Goal: Task Accomplishment & Management: Manage account settings

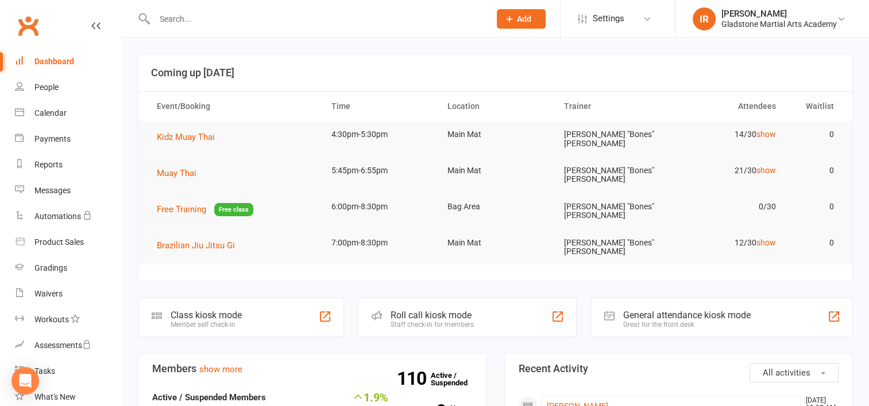
click at [185, 22] on input "text" at bounding box center [316, 19] width 331 height 16
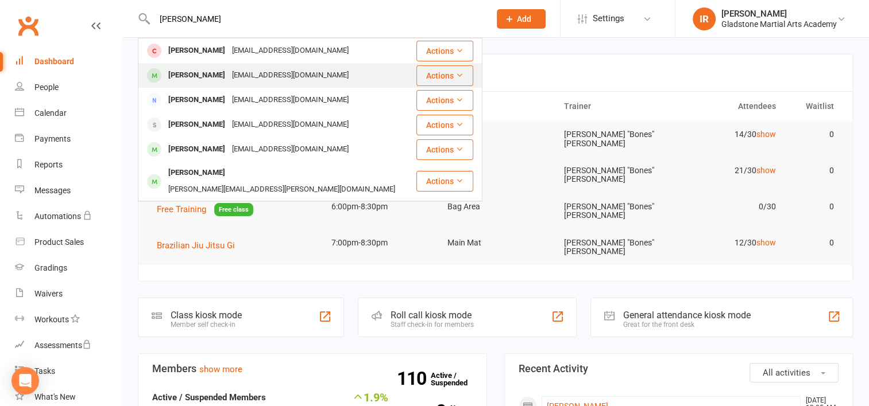
type input "[PERSON_NAME]"
click at [171, 78] on div "[PERSON_NAME]" at bounding box center [197, 75] width 64 height 17
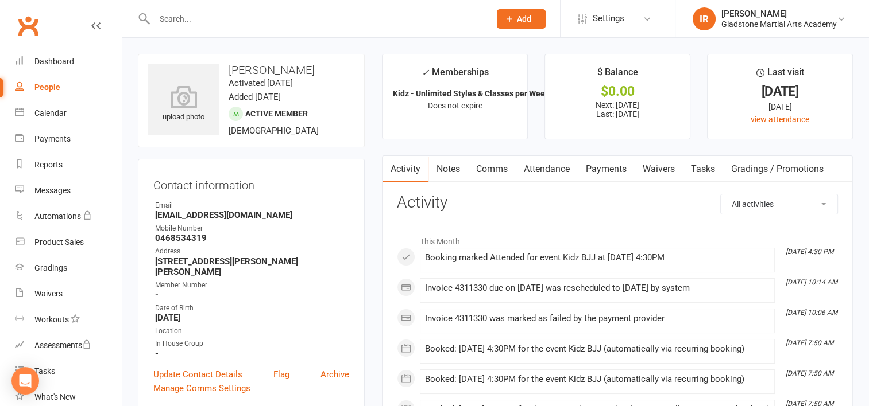
click at [613, 169] on link "Payments" at bounding box center [606, 169] width 57 height 26
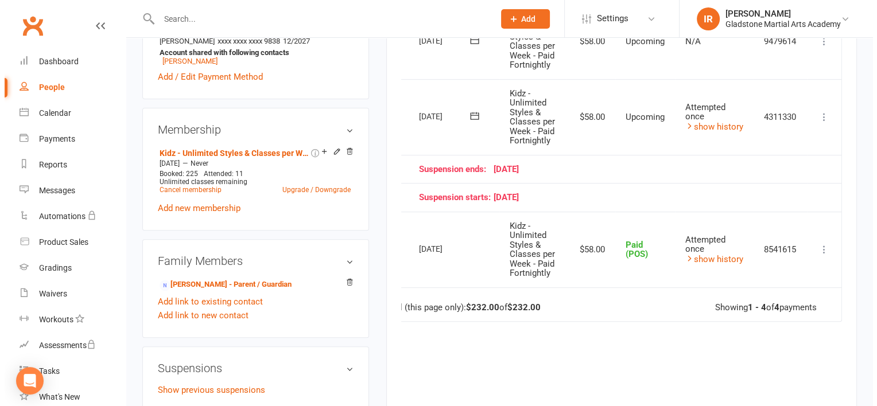
scroll to position [344, 0]
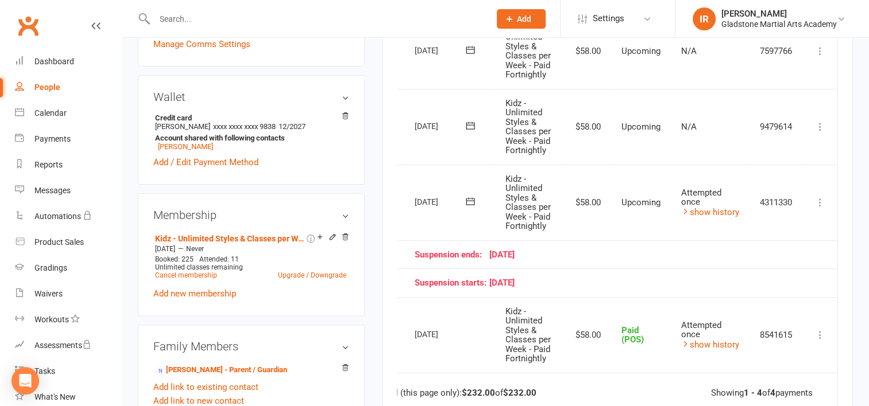
click at [818, 204] on icon at bounding box center [819, 202] width 11 height 11
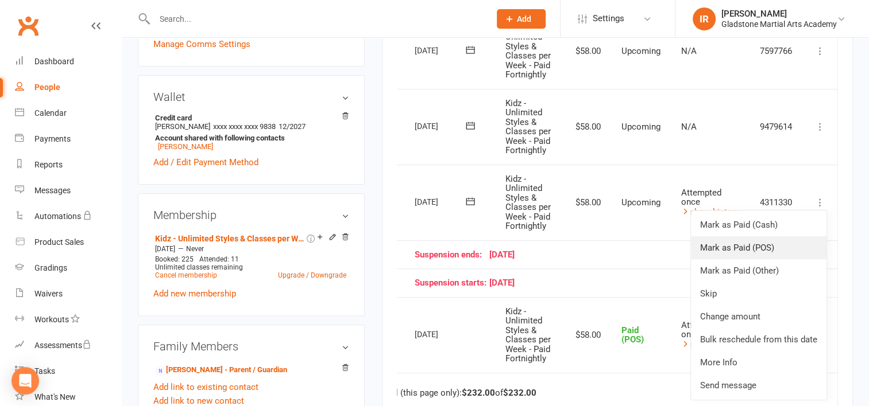
click at [765, 245] on link "Mark as Paid (POS)" at bounding box center [758, 248] width 135 height 23
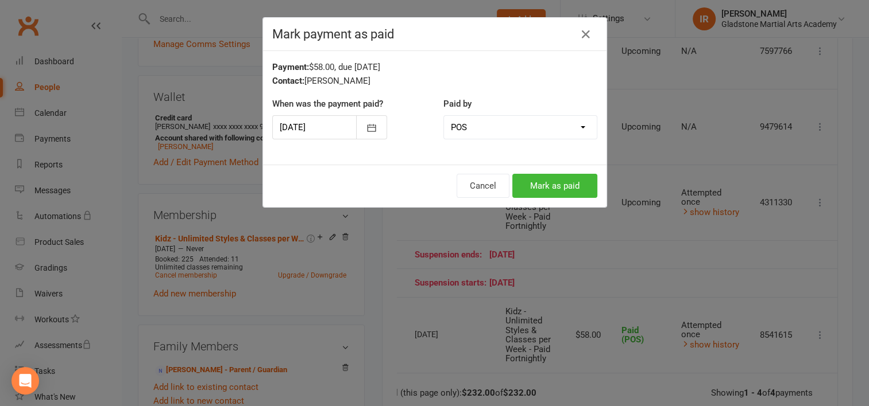
scroll to position [0, 25]
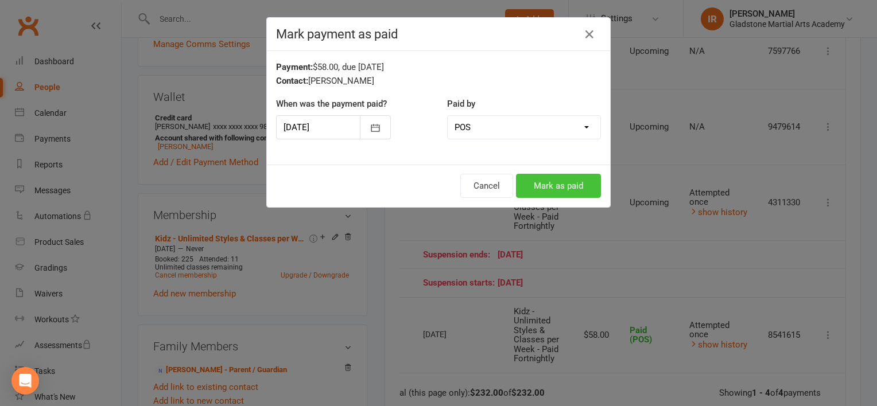
click at [543, 185] on button "Mark as paid" at bounding box center [558, 186] width 85 height 24
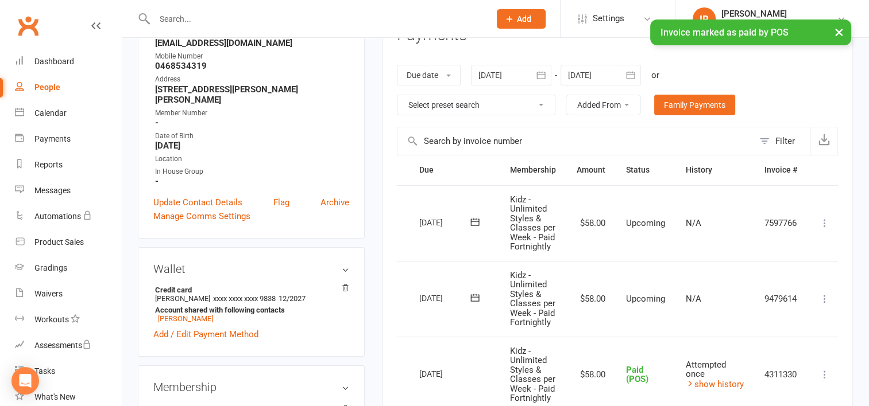
scroll to position [0, 0]
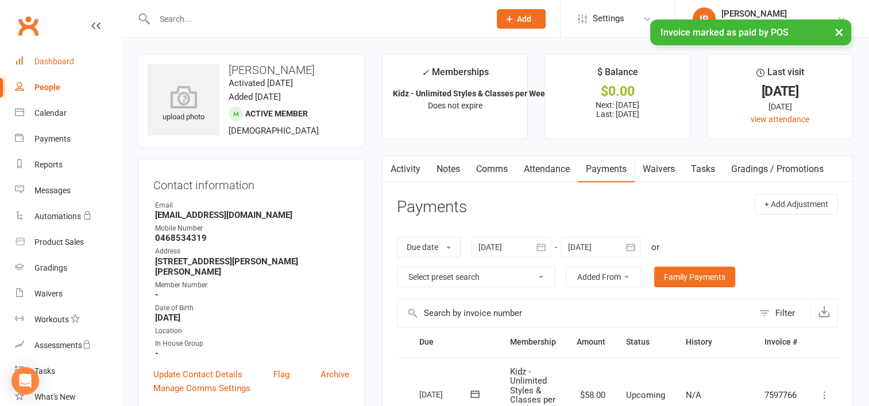
click at [53, 57] on div "Dashboard" at bounding box center [54, 61] width 40 height 9
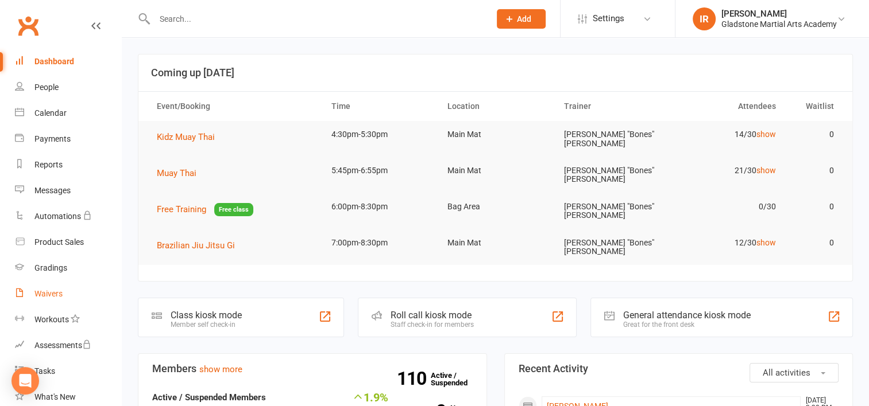
click at [57, 296] on div "Waivers" at bounding box center [48, 293] width 28 height 9
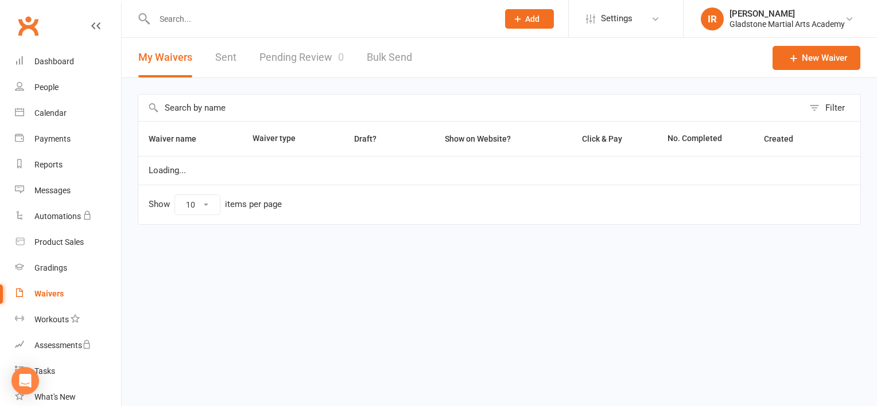
select select "25"
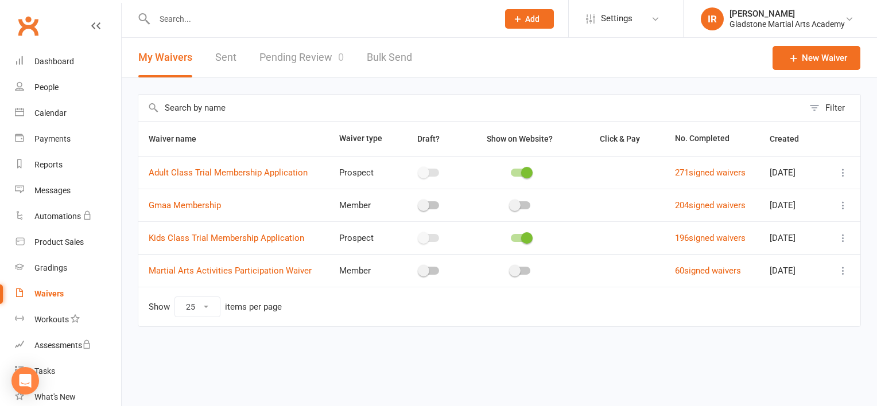
click at [283, 57] on link "Pending Review 0" at bounding box center [302, 58] width 84 height 40
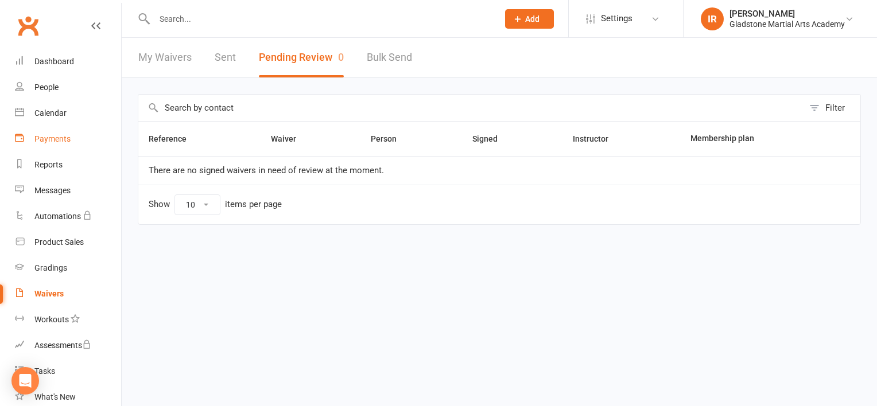
click at [60, 139] on div "Payments" at bounding box center [52, 138] width 36 height 9
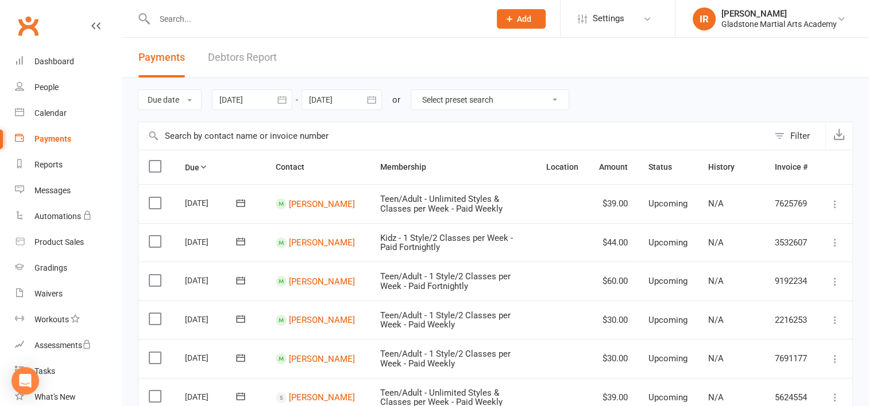
click at [225, 55] on link "Debtors Report" at bounding box center [242, 58] width 69 height 40
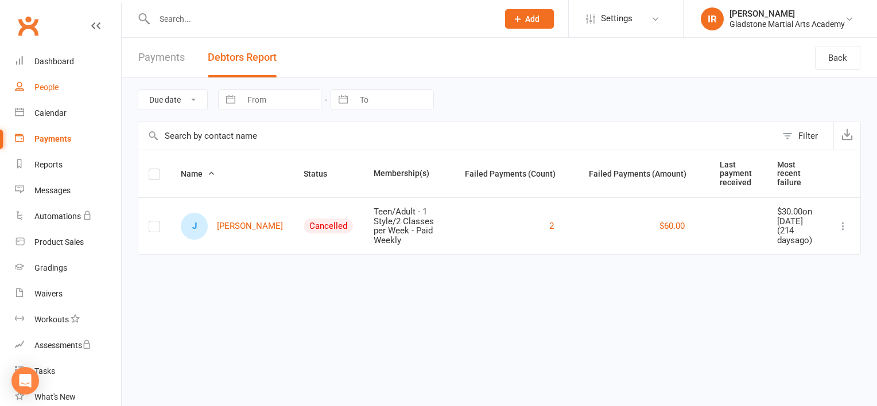
click at [56, 87] on div "People" at bounding box center [46, 87] width 24 height 9
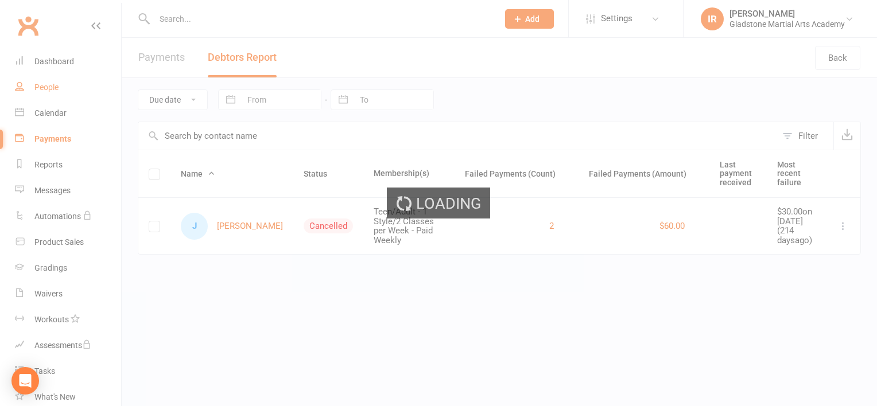
select select "100"
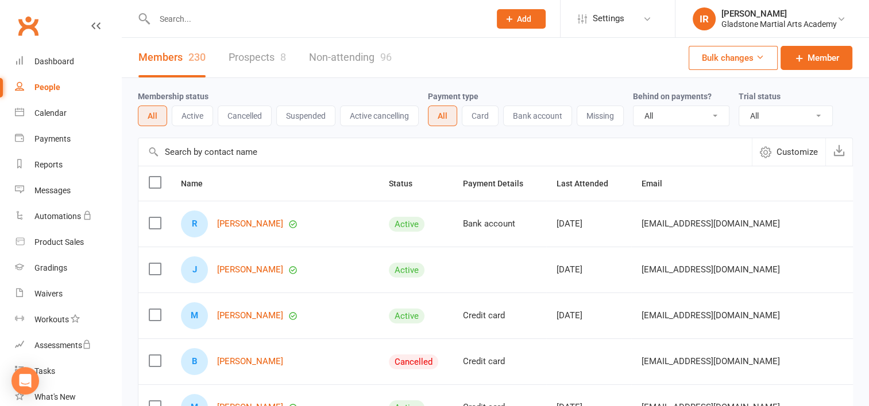
click at [242, 58] on link "Prospects 8" at bounding box center [257, 58] width 57 height 40
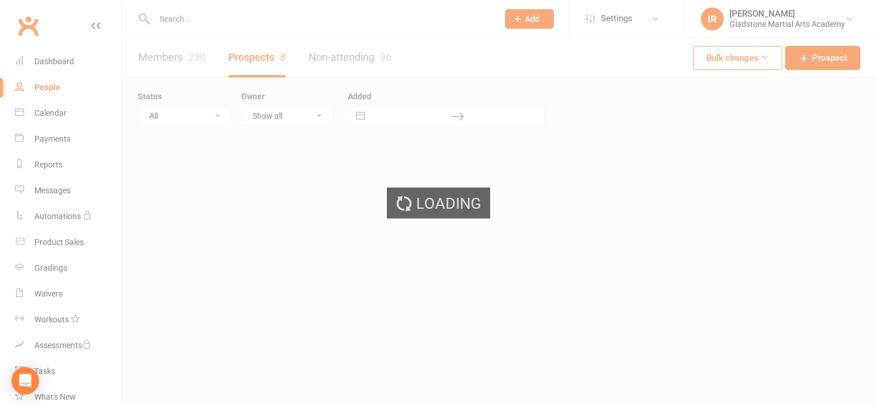
select select "100"
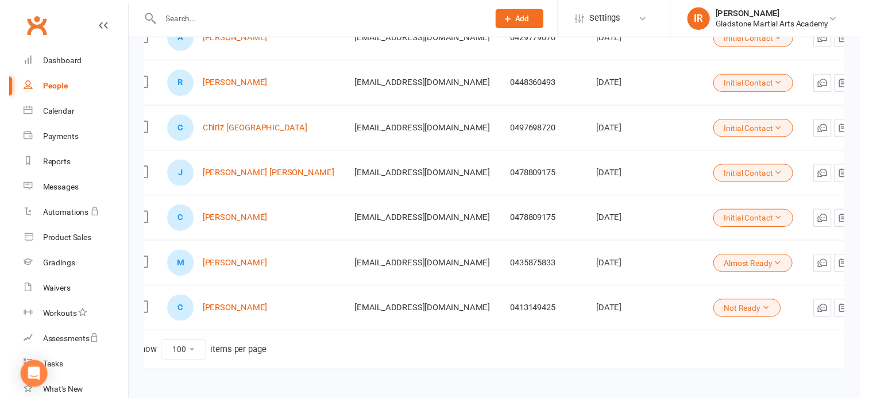
scroll to position [212, 0]
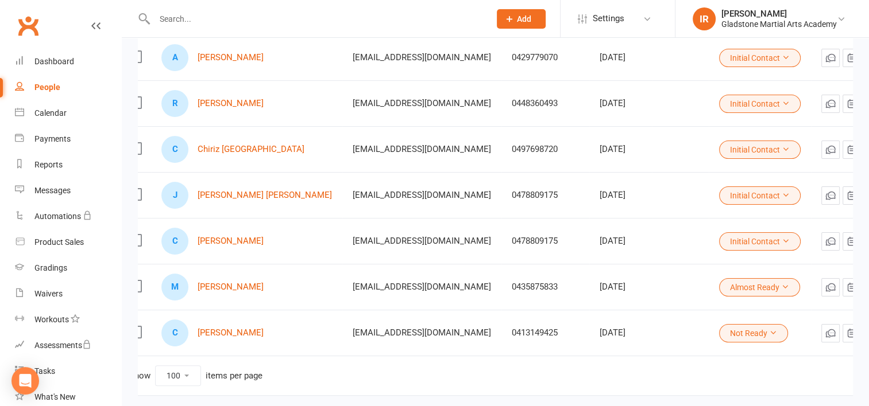
click at [865, 243] on icon at bounding box center [870, 241] width 11 height 11
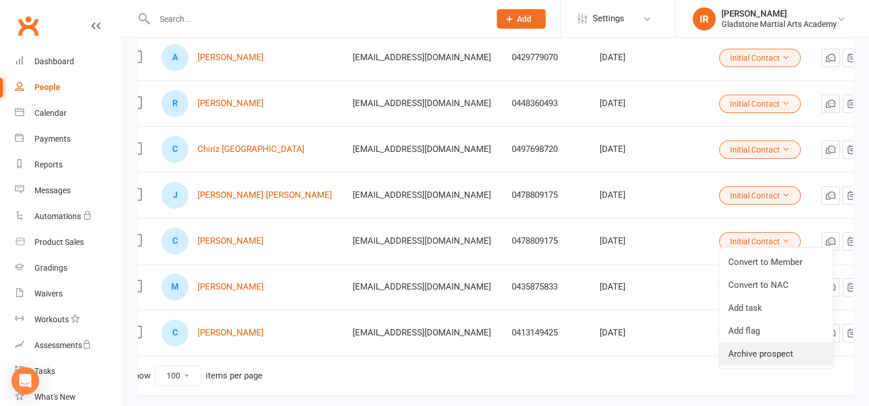
click at [773, 347] on link "Archive prospect" at bounding box center [776, 354] width 114 height 23
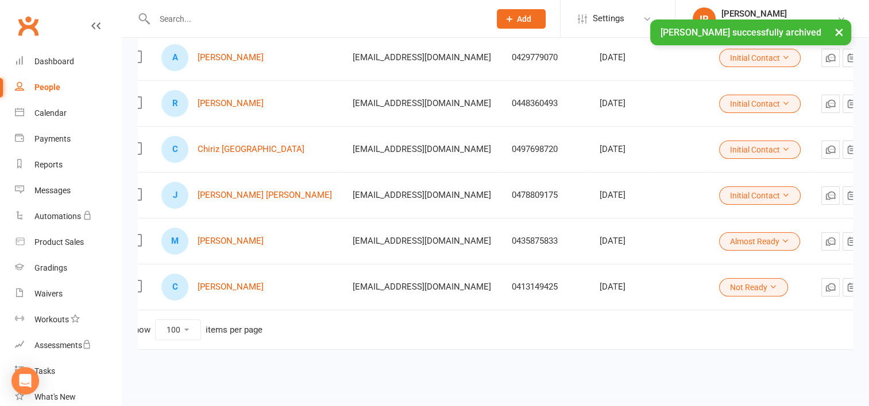
click at [865, 193] on icon at bounding box center [870, 195] width 11 height 11
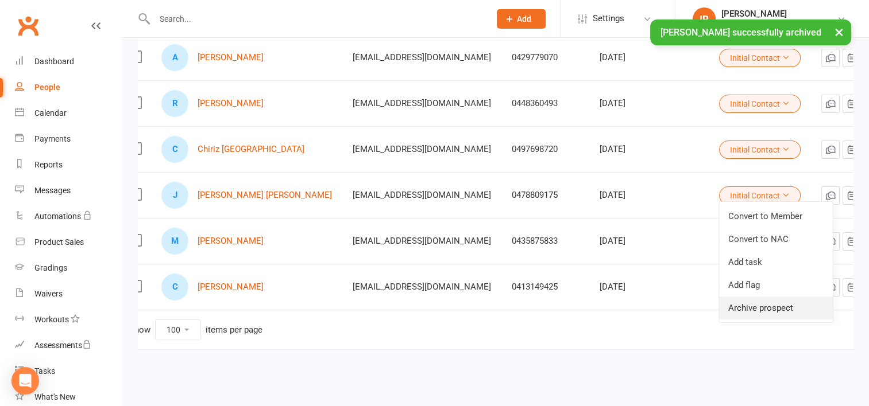
click at [747, 303] on link "Archive prospect" at bounding box center [776, 308] width 114 height 23
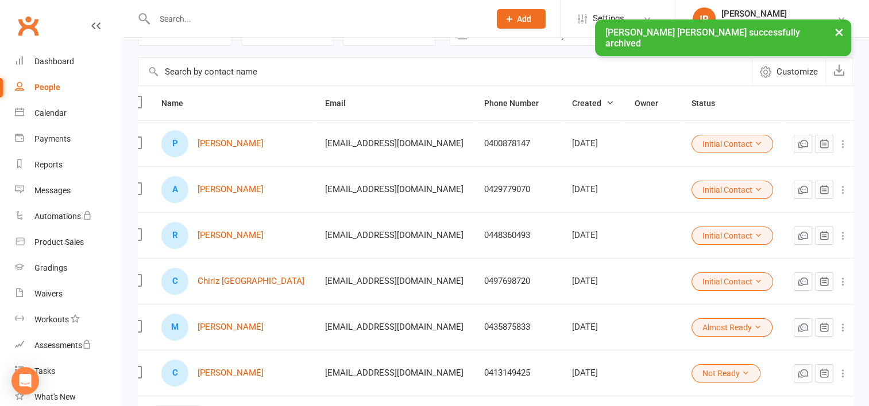
scroll to position [64, 0]
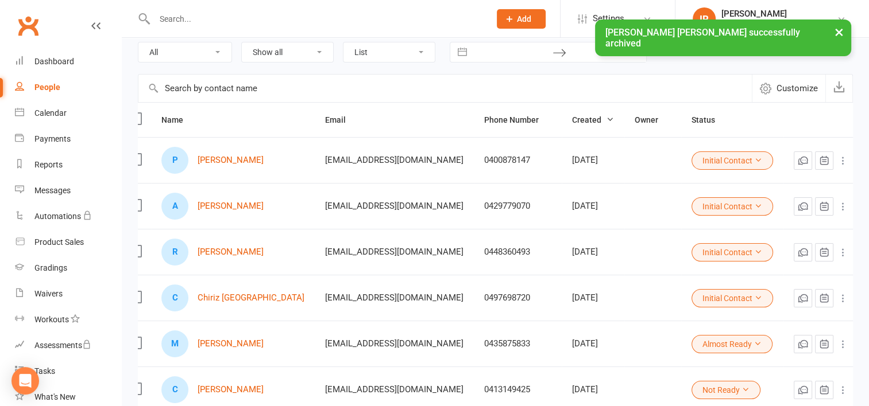
click at [837, 249] on icon at bounding box center [842, 252] width 11 height 11
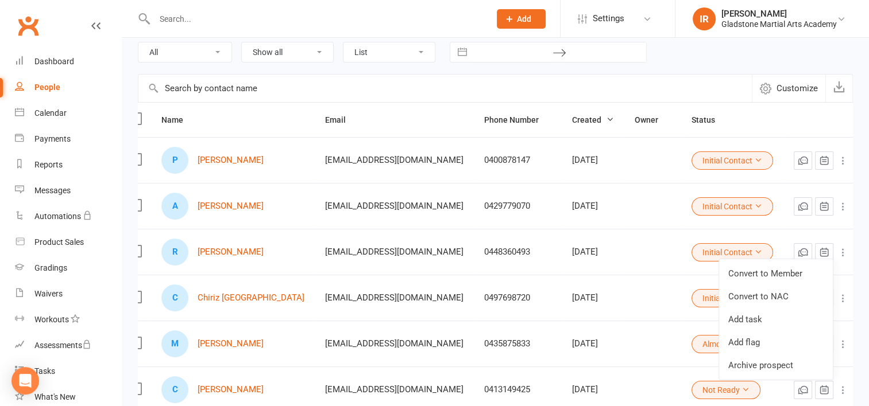
click at [769, 362] on link "Archive prospect" at bounding box center [776, 365] width 114 height 23
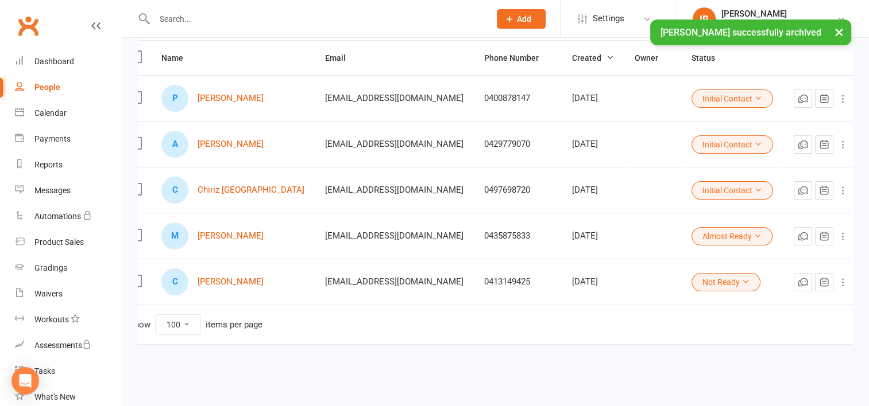
scroll to position [0, 0]
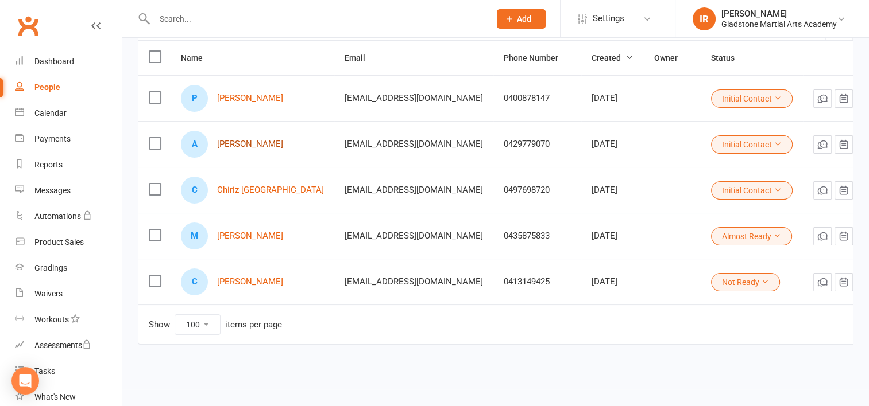
click at [250, 140] on link "[PERSON_NAME]" at bounding box center [250, 145] width 66 height 10
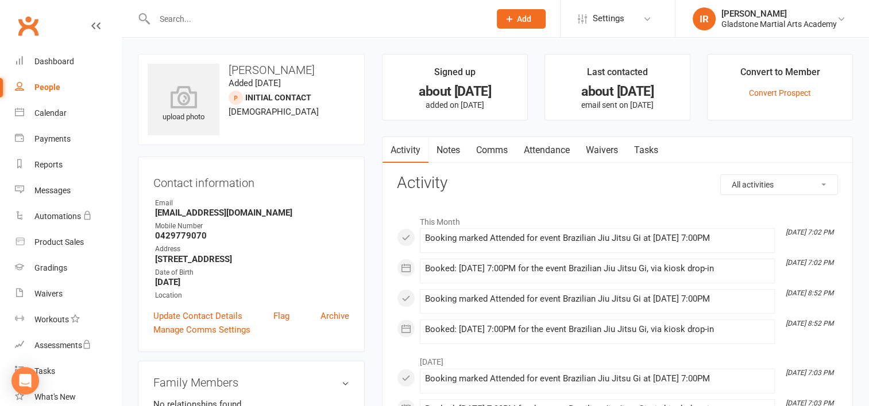
click at [443, 156] on link "Notes" at bounding box center [448, 150] width 40 height 26
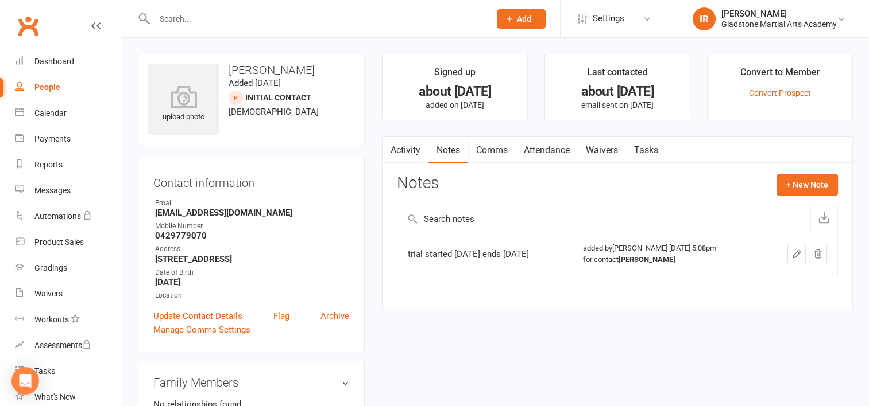
click at [394, 153] on button "button" at bounding box center [389, 150] width 14 height 26
click at [598, 153] on link "Waivers" at bounding box center [602, 150] width 48 height 26
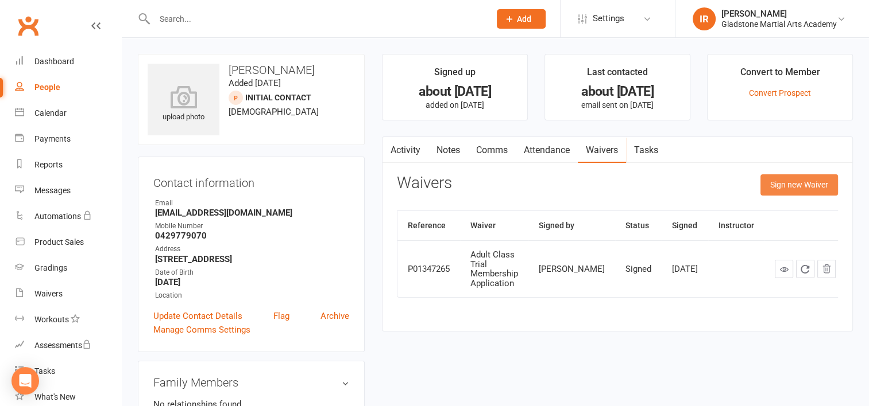
click at [803, 181] on button "Sign new Waiver" at bounding box center [799, 185] width 78 height 21
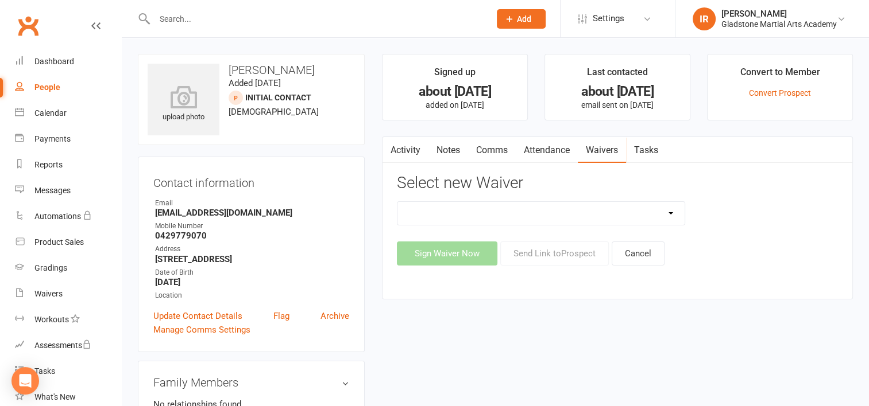
click at [663, 210] on select "Adult Class Trial Membership Application Gmaa Membership Kids Class Trial Membe…" at bounding box center [540, 213] width 287 height 23
select select "6238"
click at [397, 202] on select "Adult Class Trial Membership Application Gmaa Membership Kids Class Trial Membe…" at bounding box center [540, 213] width 287 height 23
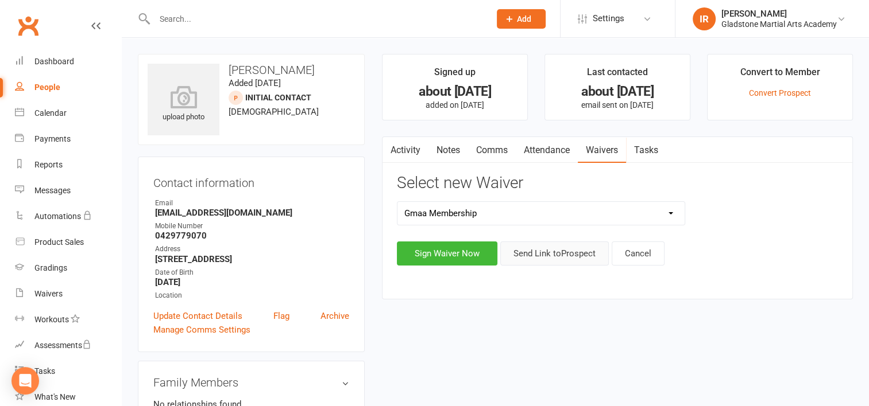
click at [552, 257] on button "Send Link to [GEOGRAPHIC_DATA]" at bounding box center [554, 254] width 109 height 24
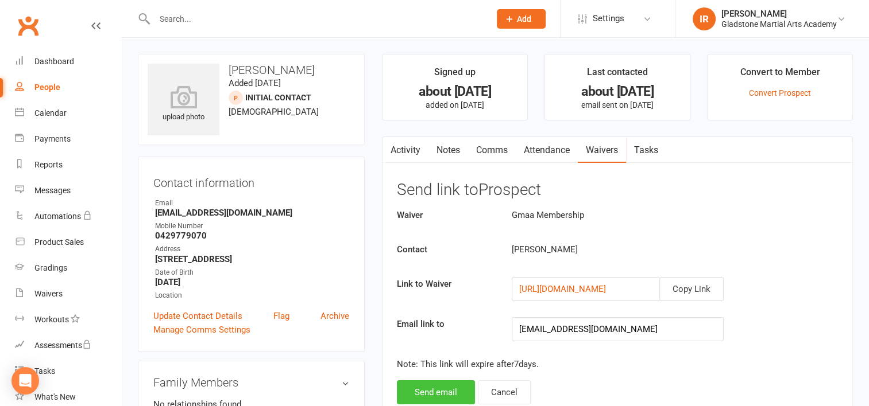
click at [451, 386] on button "Send email" at bounding box center [436, 393] width 78 height 24
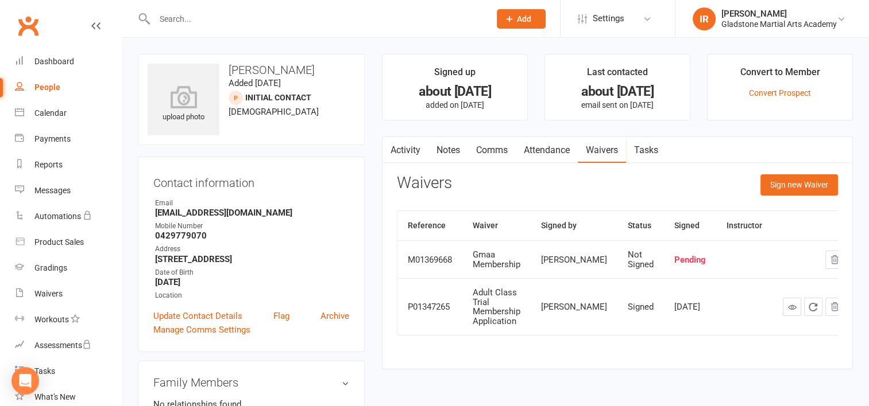
click at [45, 90] on div "People" at bounding box center [47, 87] width 26 height 9
select select "100"
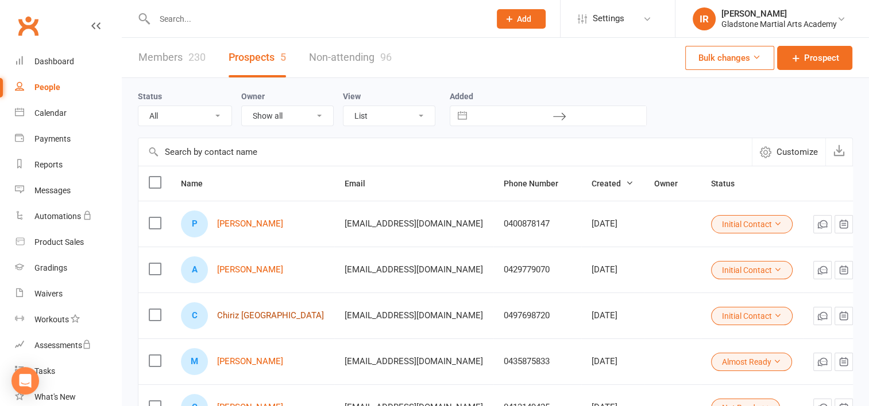
click at [246, 312] on link "Chiriz [GEOGRAPHIC_DATA]" at bounding box center [270, 316] width 107 height 10
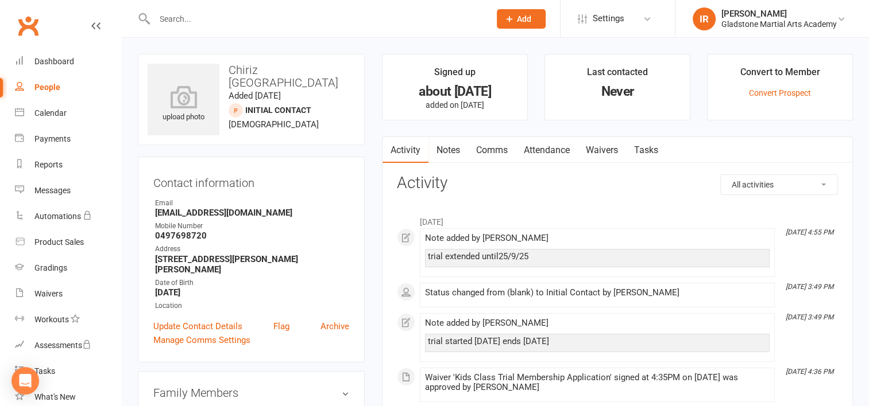
click at [49, 87] on div "People" at bounding box center [47, 87] width 26 height 9
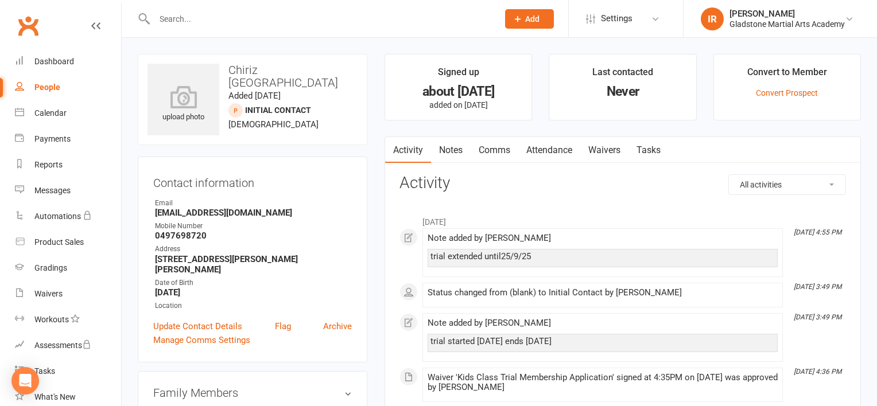
select select "100"
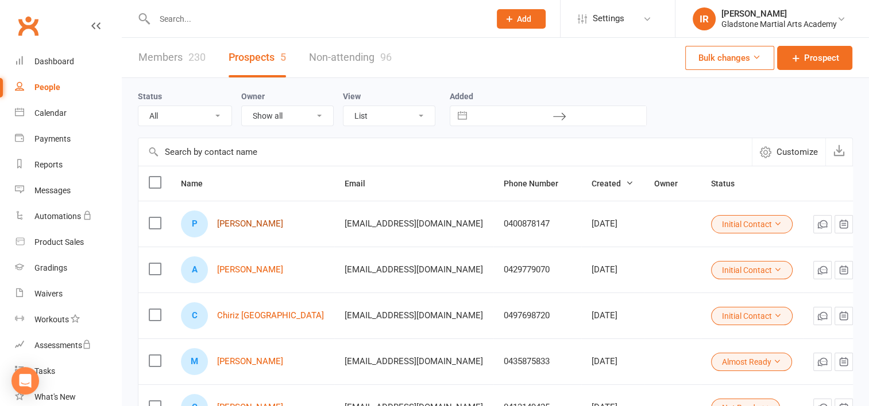
click at [256, 225] on link "[PERSON_NAME]" at bounding box center [250, 224] width 66 height 10
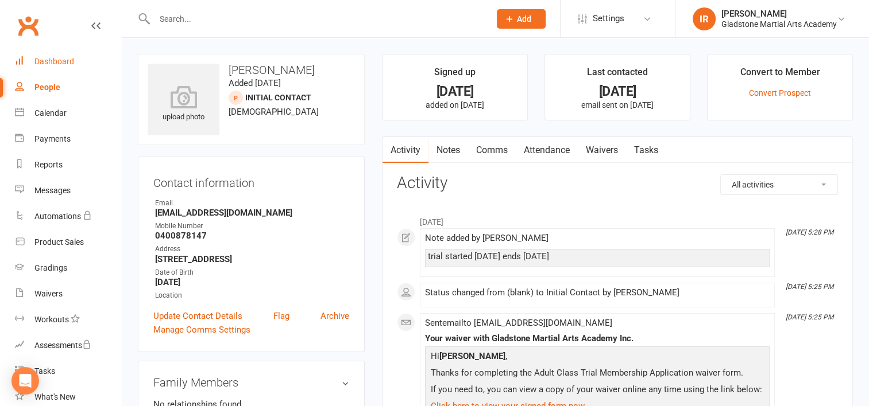
click at [35, 55] on link "Dashboard" at bounding box center [68, 62] width 106 height 26
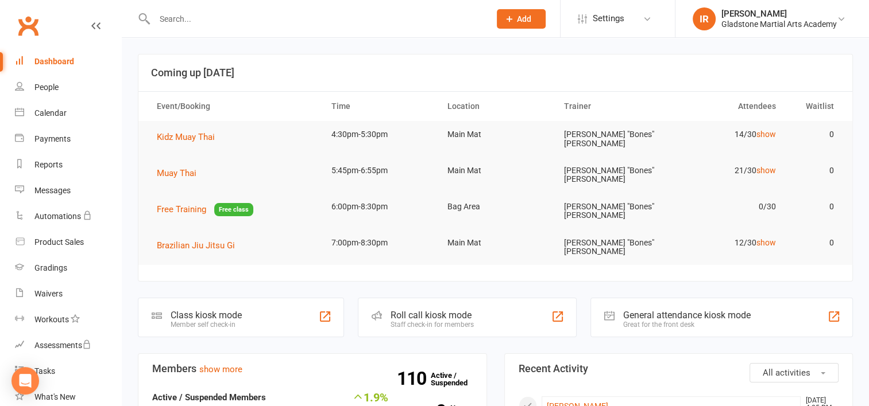
click at [75, 66] on link "Dashboard" at bounding box center [68, 62] width 106 height 26
click at [70, 63] on div "Dashboard" at bounding box center [54, 61] width 40 height 9
click at [51, 85] on div "People" at bounding box center [46, 87] width 24 height 9
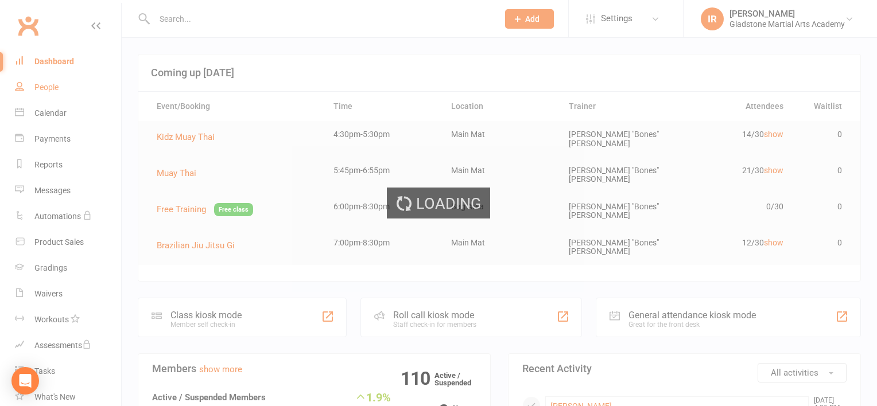
select select "100"
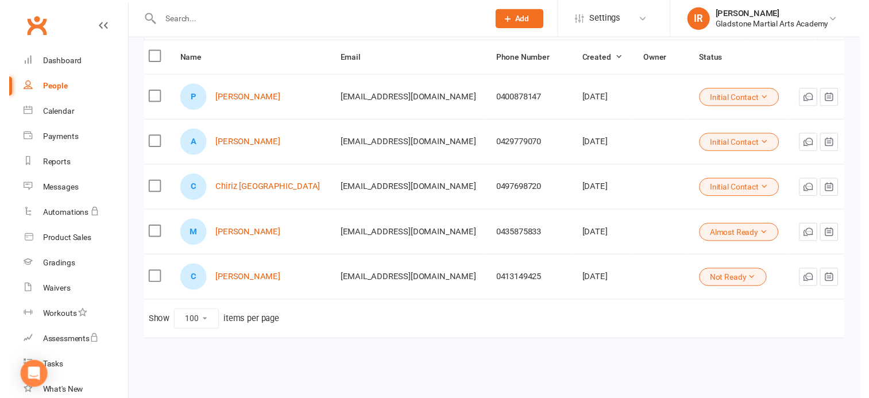
scroll to position [0, 20]
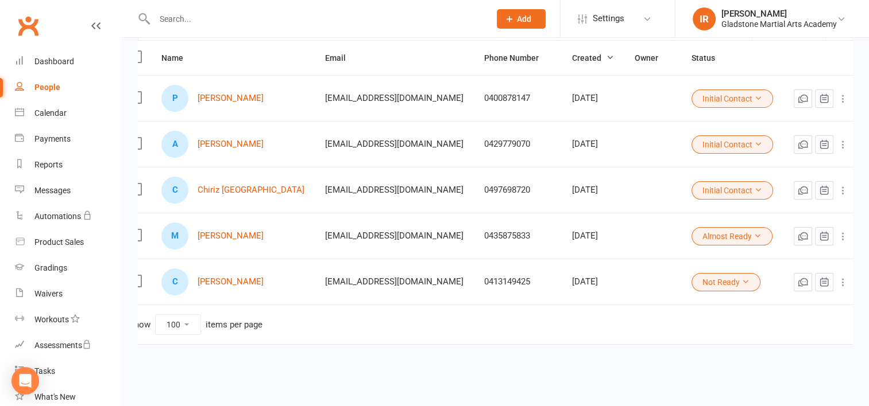
click at [837, 185] on icon at bounding box center [842, 190] width 11 height 11
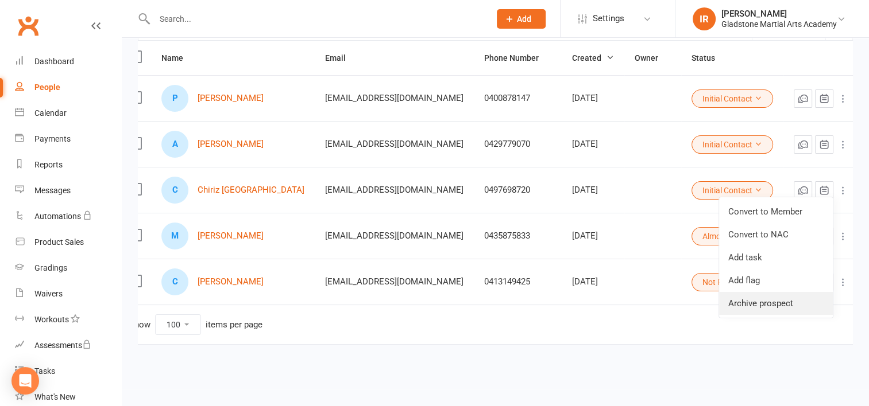
click at [762, 296] on link "Archive prospect" at bounding box center [776, 303] width 114 height 23
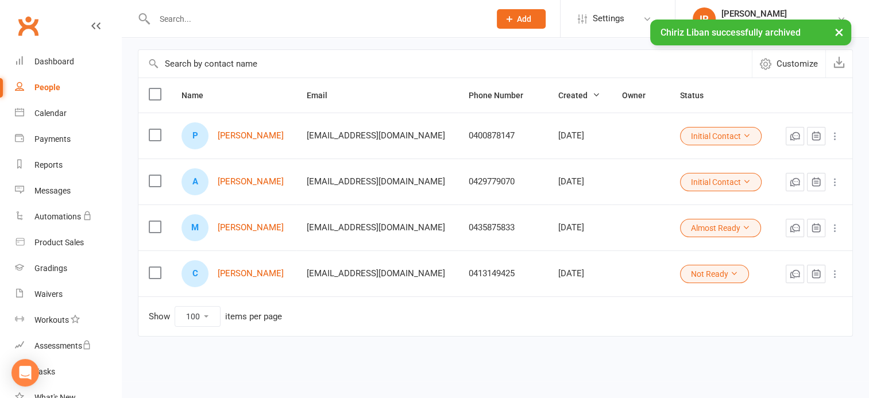
scroll to position [87, 0]
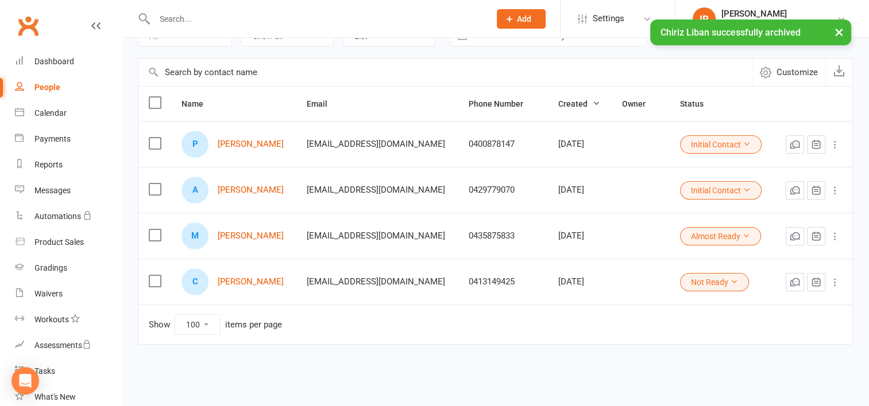
click at [836, 233] on icon at bounding box center [834, 236] width 11 height 11
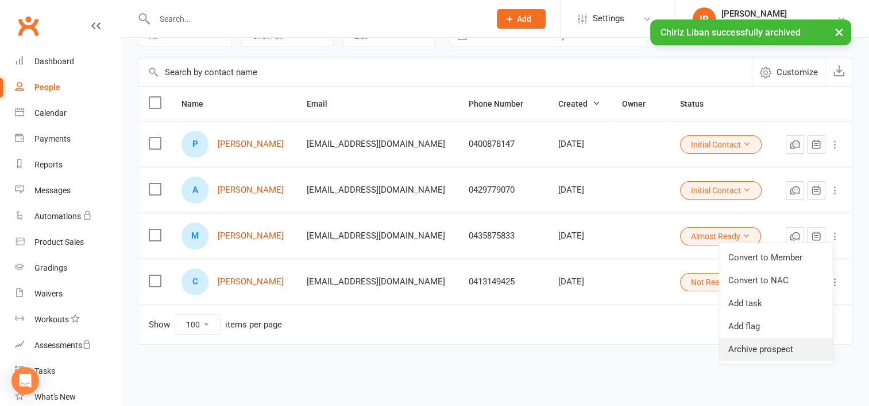
click at [749, 342] on link "Archive prospect" at bounding box center [776, 349] width 114 height 23
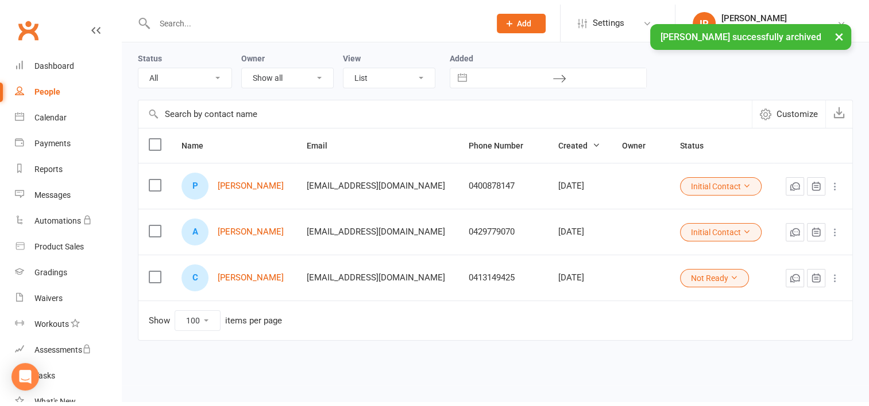
scroll to position [41, 0]
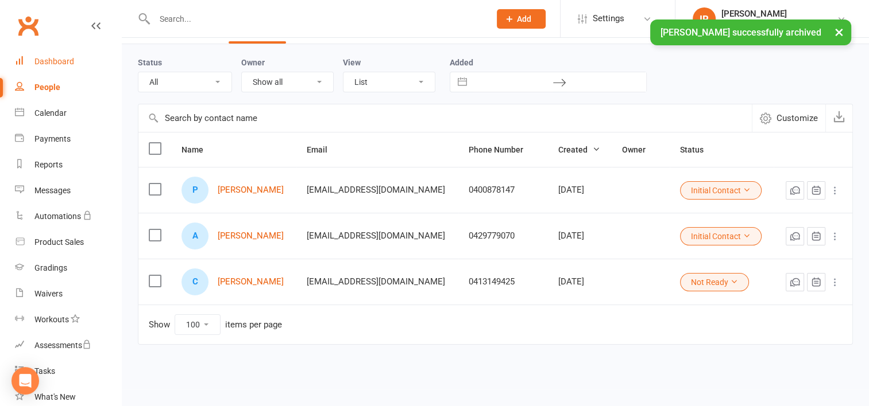
click at [61, 57] on div "Dashboard" at bounding box center [54, 61] width 40 height 9
